Goal: Transaction & Acquisition: Purchase product/service

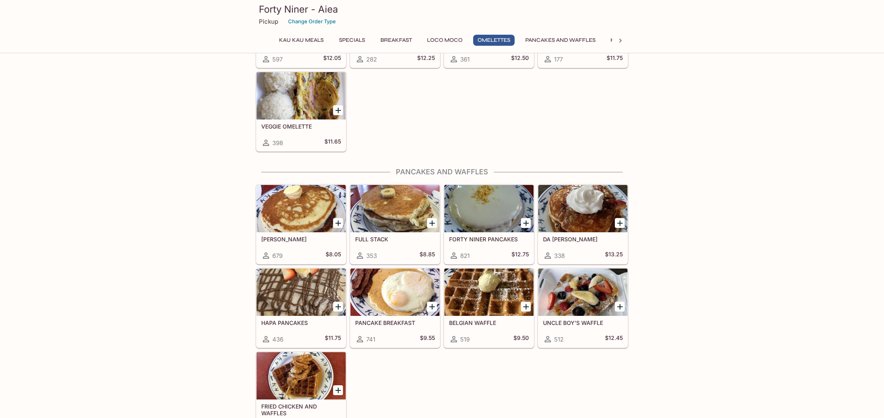
scroll to position [837, 0]
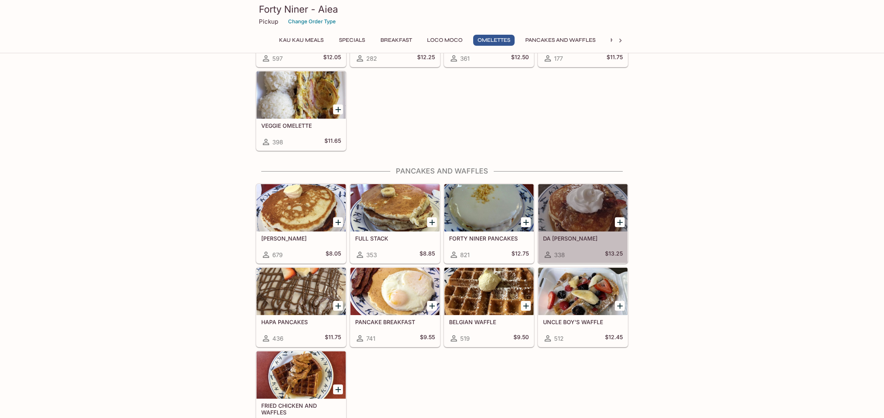
click at [593, 197] on div at bounding box center [582, 207] width 89 height 47
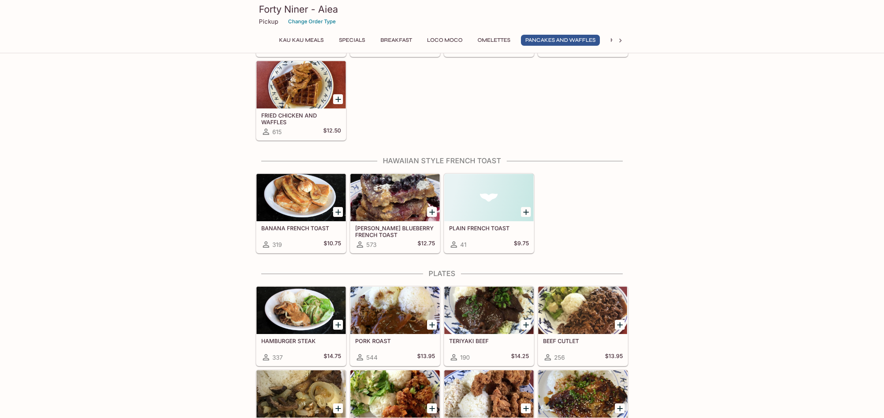
scroll to position [1128, 0]
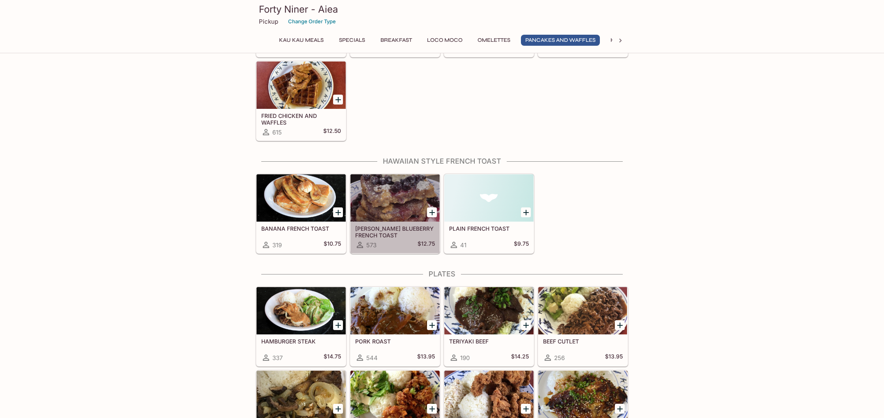
click at [380, 199] on div at bounding box center [394, 197] width 89 height 47
